Goal: Task Accomplishment & Management: Manage account settings

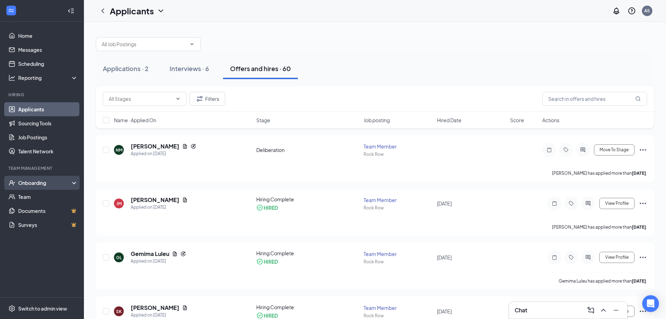
click at [49, 185] on div "Onboarding" at bounding box center [45, 182] width 54 height 7
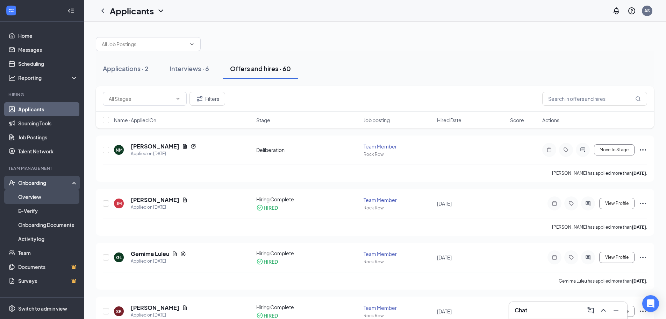
click at [49, 196] on link "Overview" at bounding box center [48, 197] width 60 height 14
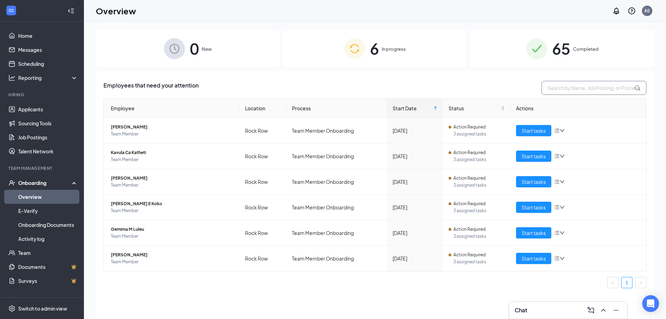
click at [576, 87] on input "text" at bounding box center [594, 88] width 105 height 14
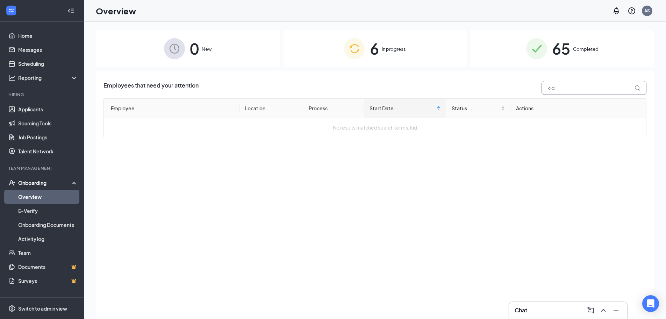
type input "kidiv"
click at [585, 49] on span "Completed" at bounding box center [586, 48] width 26 height 7
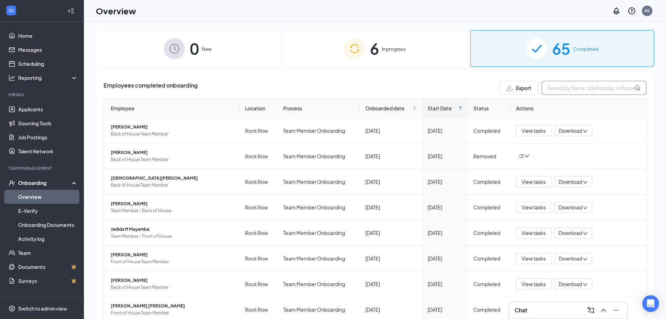
click at [588, 91] on input "text" at bounding box center [594, 88] width 105 height 14
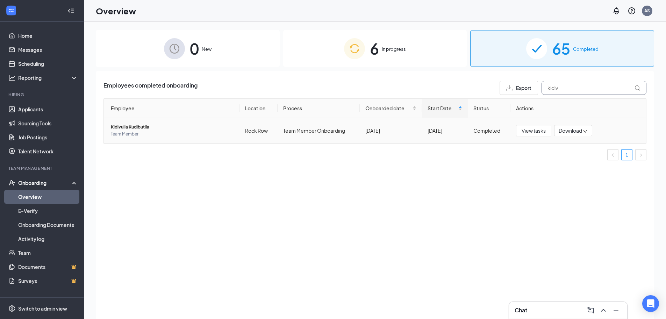
type input "kidiv"
click at [138, 129] on span "Kidivuila Kudibutila" at bounding box center [172, 126] width 123 height 7
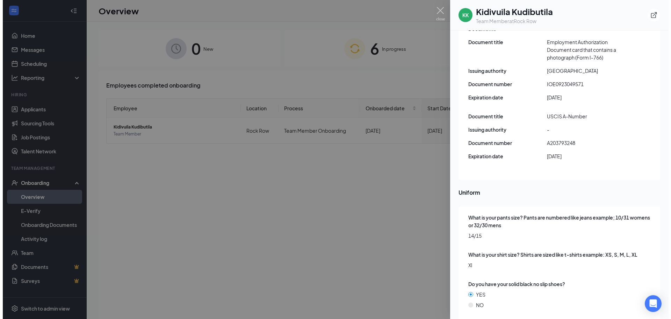
scroll to position [917, 0]
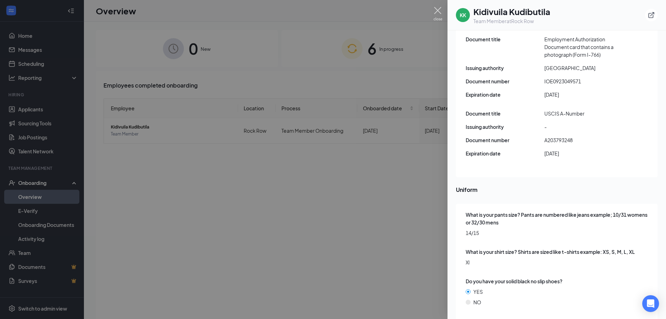
click at [440, 10] on img at bounding box center [438, 14] width 9 height 14
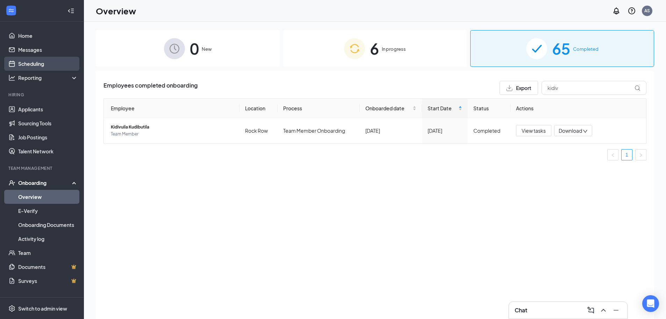
click at [49, 64] on link "Scheduling" at bounding box center [48, 64] width 60 height 14
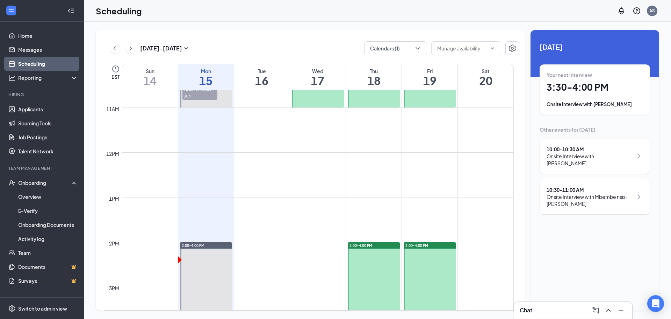
scroll to position [554, 0]
